Goal: Transaction & Acquisition: Purchase product/service

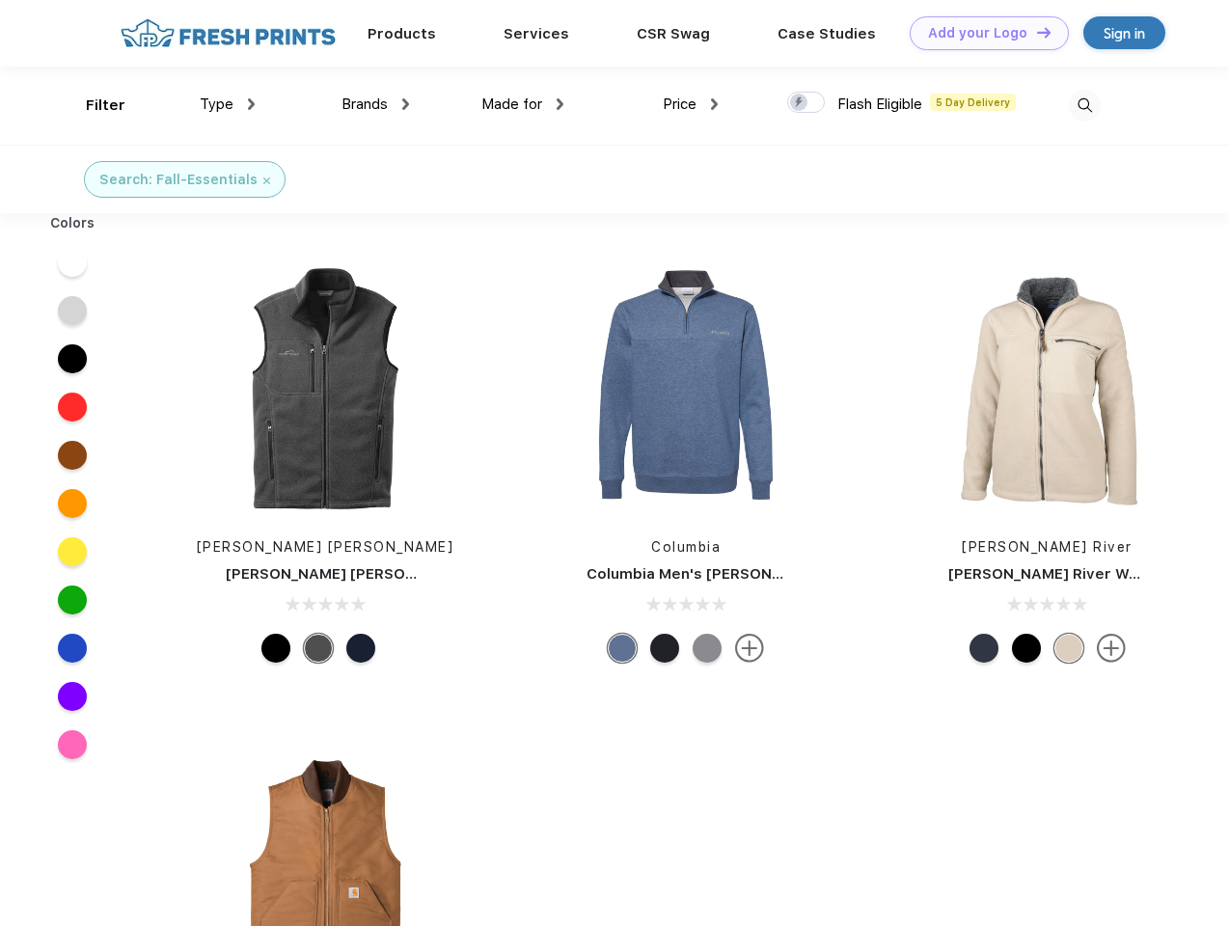
click at [982, 33] on link "Add your Logo Design Tool" at bounding box center [989, 33] width 159 height 34
click at [0, 0] on div "Design Tool" at bounding box center [0, 0] width 0 height 0
click at [1035, 32] on link "Add your Logo Design Tool" at bounding box center [989, 33] width 159 height 34
click at [93, 105] on div "Filter" at bounding box center [106, 106] width 40 height 22
click at [228, 104] on span "Type" at bounding box center [217, 104] width 34 height 17
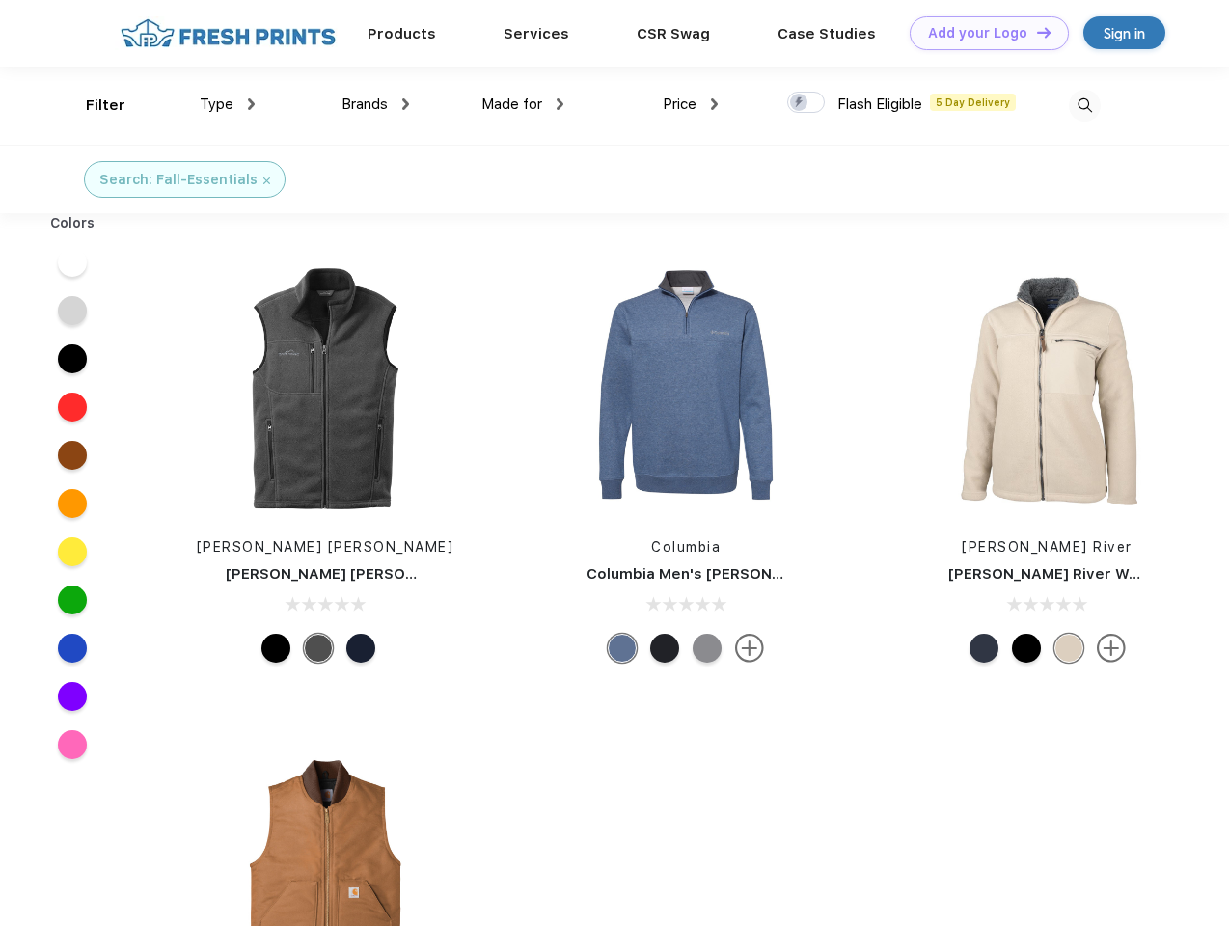
click at [375, 104] on span "Brands" at bounding box center [365, 104] width 46 height 17
click at [523, 104] on span "Made for" at bounding box center [511, 104] width 61 height 17
click at [691, 104] on span "Price" at bounding box center [680, 104] width 34 height 17
click at [807, 103] on div at bounding box center [806, 102] width 38 height 21
click at [800, 103] on input "checkbox" at bounding box center [793, 97] width 13 height 13
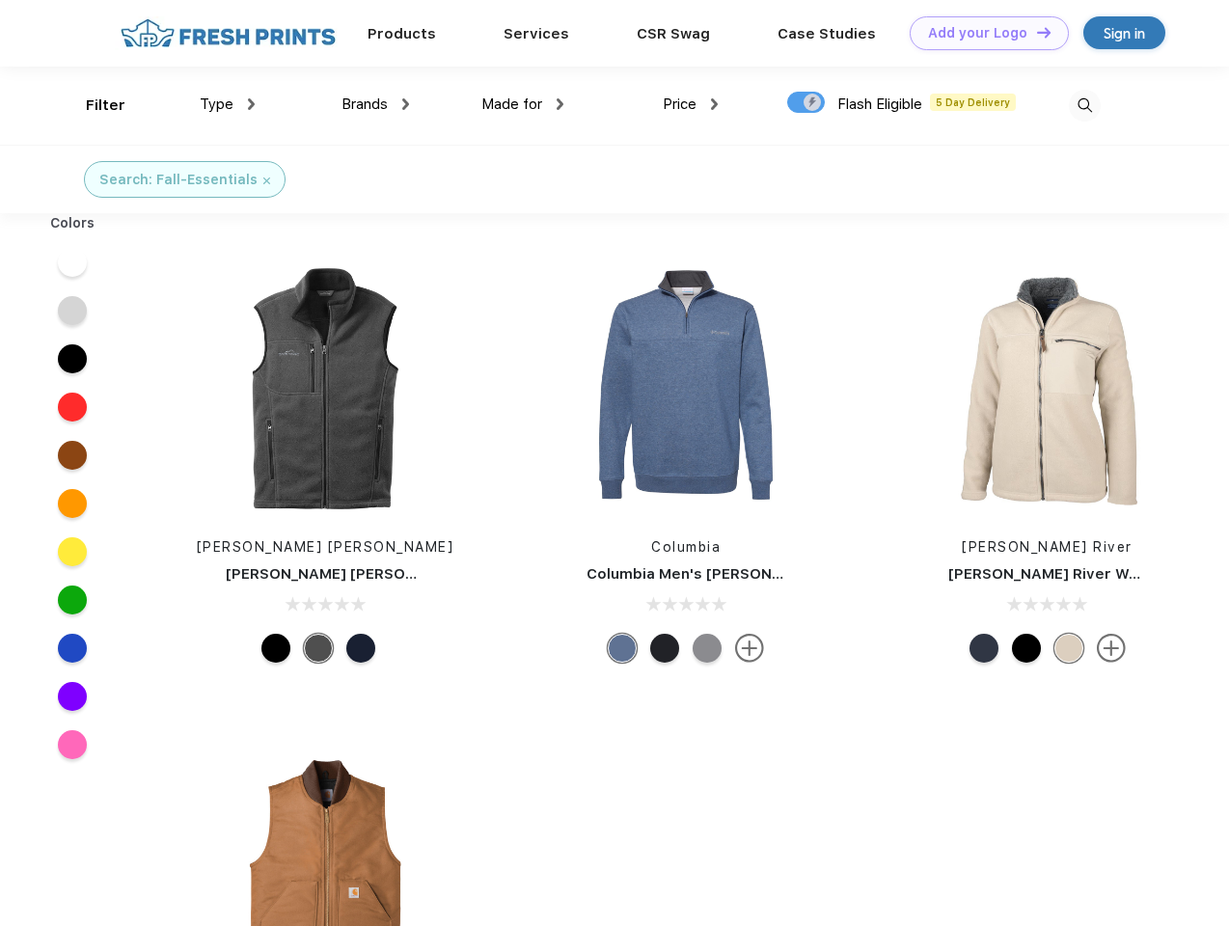
click at [1085, 105] on img at bounding box center [1085, 106] width 32 height 32
